Goal: Task Accomplishment & Management: Use online tool/utility

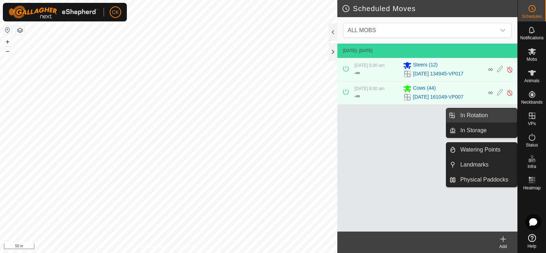
click at [484, 113] on link "In Rotation" at bounding box center [486, 115] width 61 height 14
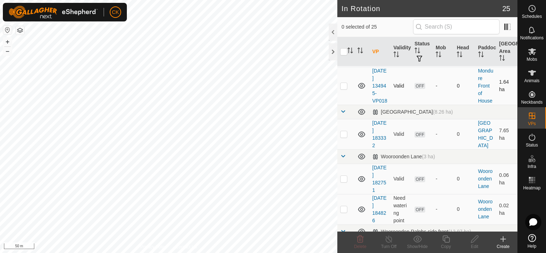
scroll to position [536, 0]
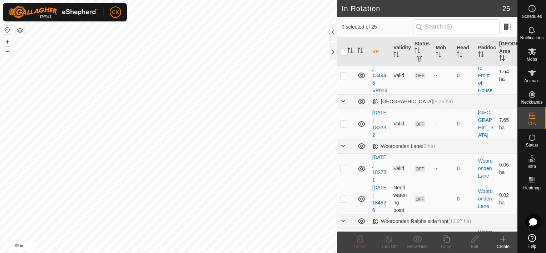
click at [345, 78] on p-checkbox at bounding box center [343, 76] width 7 height 6
click at [344, 78] on p-checkbox at bounding box center [343, 76] width 7 height 6
checkbox input "false"
click at [531, 48] on icon at bounding box center [532, 51] width 9 height 9
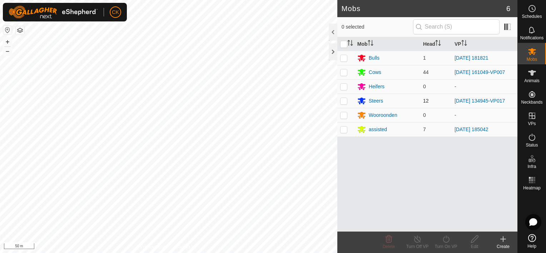
click at [344, 100] on p-checkbox at bounding box center [343, 101] width 7 height 6
checkbox input "true"
click at [445, 238] on icon at bounding box center [446, 239] width 9 height 9
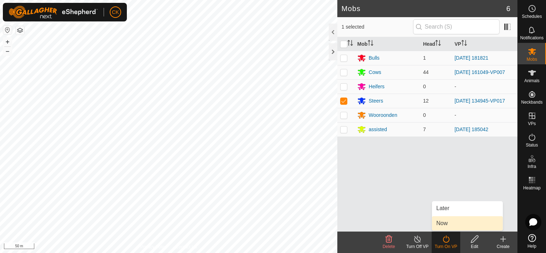
click at [442, 222] on link "Now" at bounding box center [467, 223] width 71 height 14
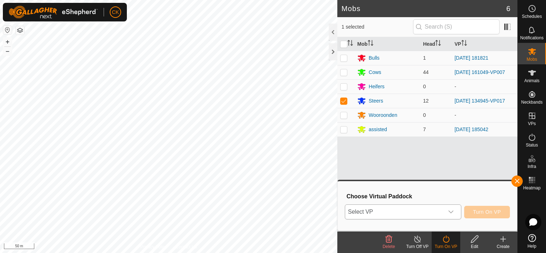
click at [453, 210] on icon "dropdown trigger" at bounding box center [451, 212] width 6 height 6
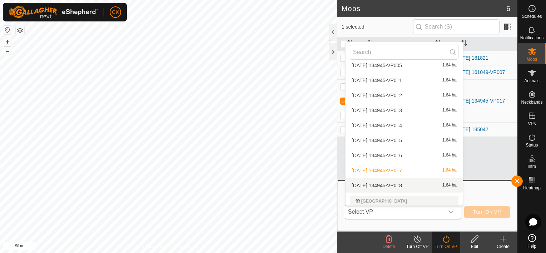
scroll to position [179, 0]
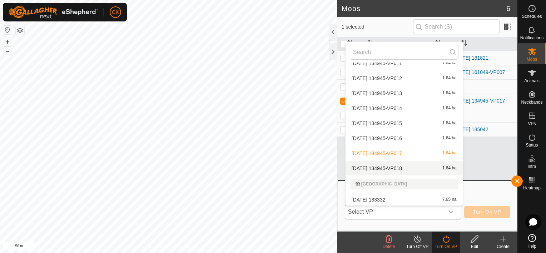
click at [403, 167] on li "[DATE] 134945-VP018 1.64 ha" at bounding box center [404, 168] width 117 height 14
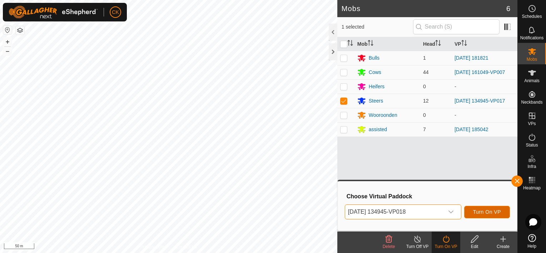
click at [478, 210] on span "Turn On VP" at bounding box center [487, 212] width 28 height 6
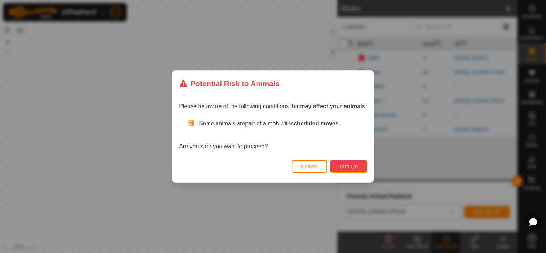
click at [354, 164] on span "Turn On" at bounding box center [348, 167] width 19 height 6
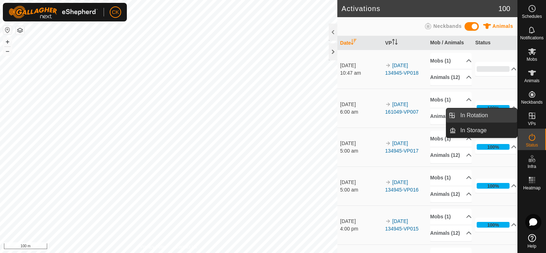
click at [505, 113] on link "In Rotation" at bounding box center [486, 115] width 61 height 14
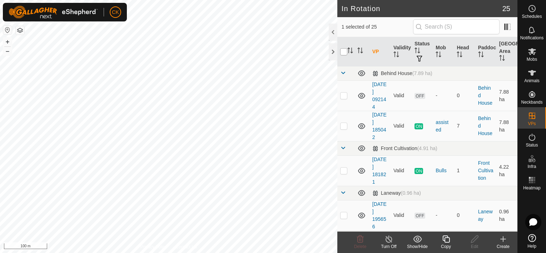
click at [346, 51] on input "checkbox" at bounding box center [343, 51] width 7 height 7
checkbox input "true"
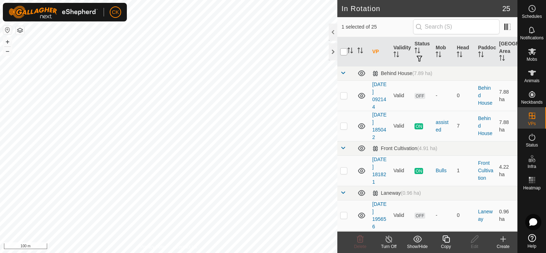
checkbox input "true"
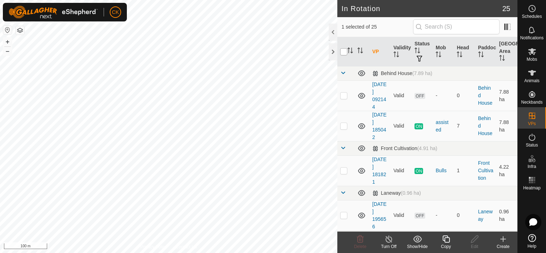
checkbox input "true"
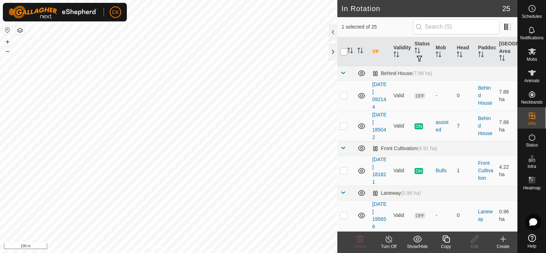
checkbox input "true"
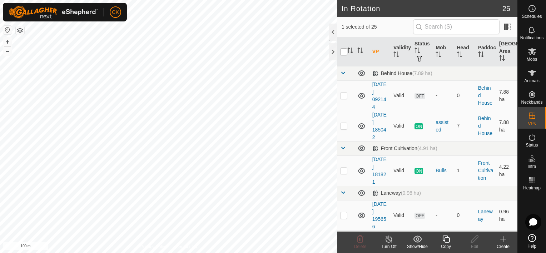
checkbox input "true"
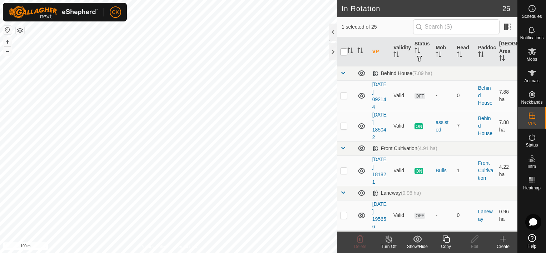
checkbox input "true"
click at [345, 53] on input "checkbox" at bounding box center [343, 51] width 7 height 7
checkbox input "false"
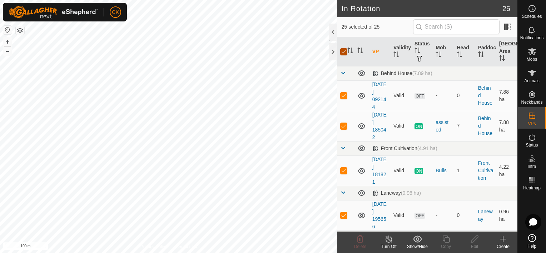
checkbox input "false"
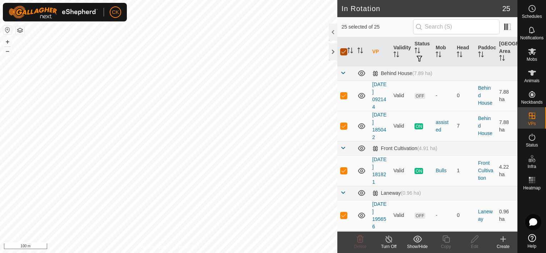
checkbox input "false"
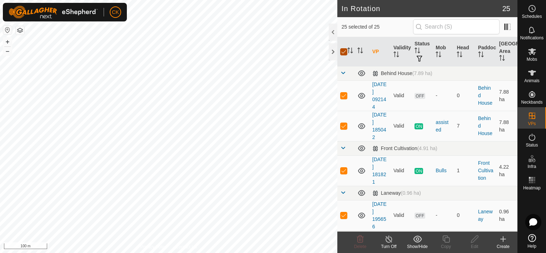
checkbox input "false"
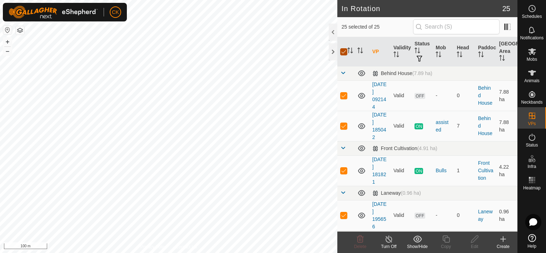
checkbox input "false"
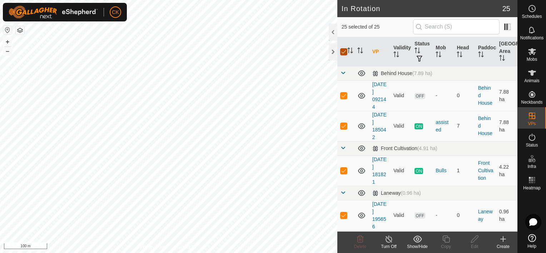
checkbox input "false"
